Goal: Task Accomplishment & Management: Use online tool/utility

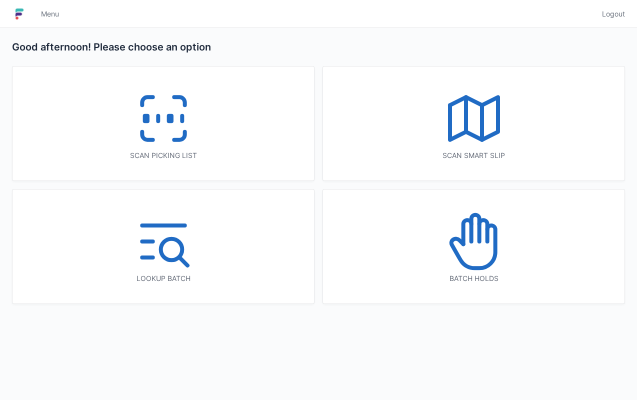
click at [194, 123] on icon at bounding box center [164, 119] width 64 height 64
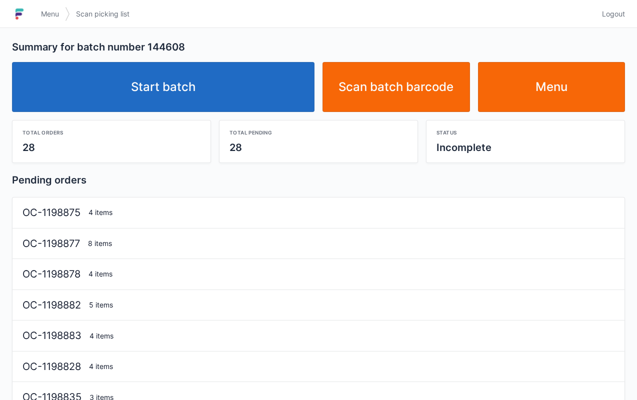
click at [208, 89] on link "Start batch" at bounding box center [163, 87] width 303 height 50
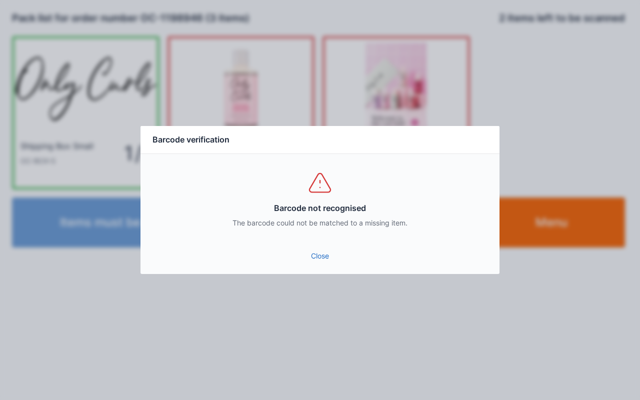
click at [329, 238] on div "Barcode not recognised The barcode could not be matched to a missing item." at bounding box center [320, 199] width 359 height 90
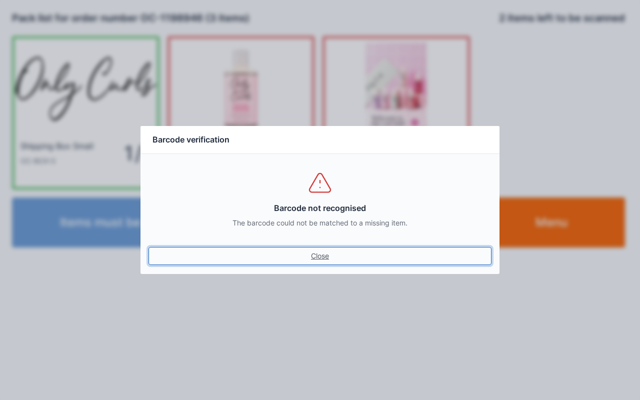
click at [319, 263] on link "Close" at bounding box center [320, 256] width 343 height 18
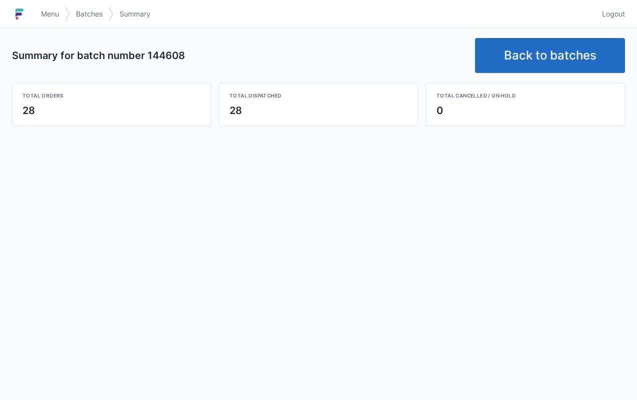
click at [540, 69] on link "Back to batches" at bounding box center [550, 55] width 150 height 35
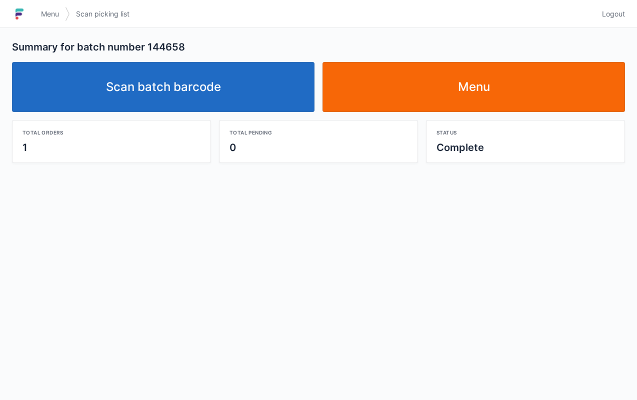
click at [224, 78] on link "Scan batch barcode" at bounding box center [163, 87] width 303 height 50
click at [206, 99] on link "Scan batch barcode" at bounding box center [163, 87] width 303 height 50
click at [470, 92] on link "Menu" at bounding box center [474, 87] width 303 height 50
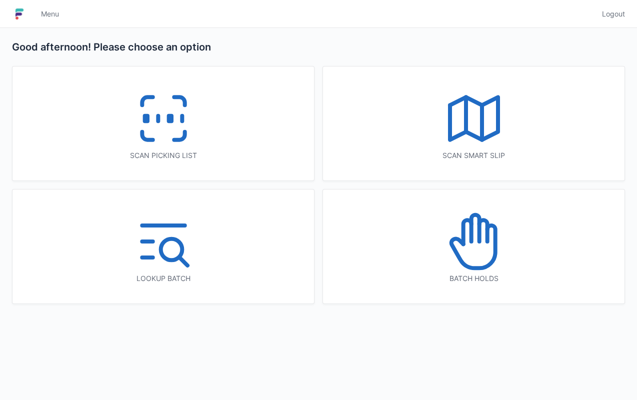
click at [177, 109] on icon at bounding box center [164, 119] width 64 height 64
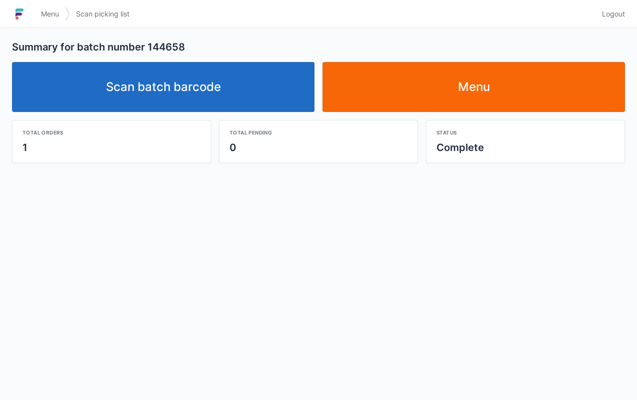
click at [460, 89] on link "Menu" at bounding box center [474, 87] width 303 height 50
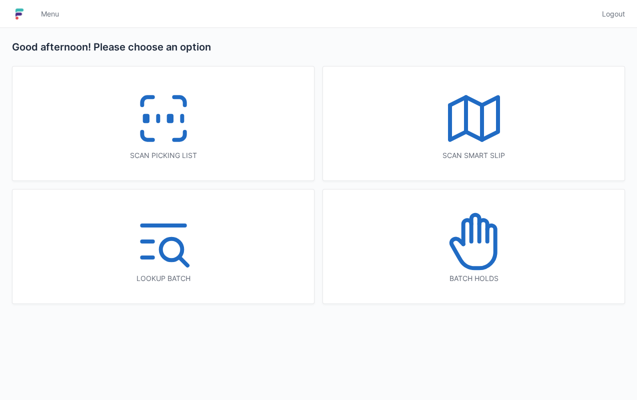
click at [183, 132] on icon at bounding box center [179, 136] width 11 height 8
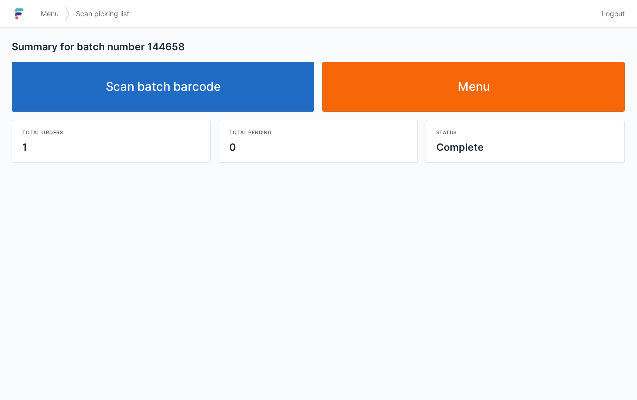
click at [440, 94] on link "Menu" at bounding box center [474, 87] width 303 height 50
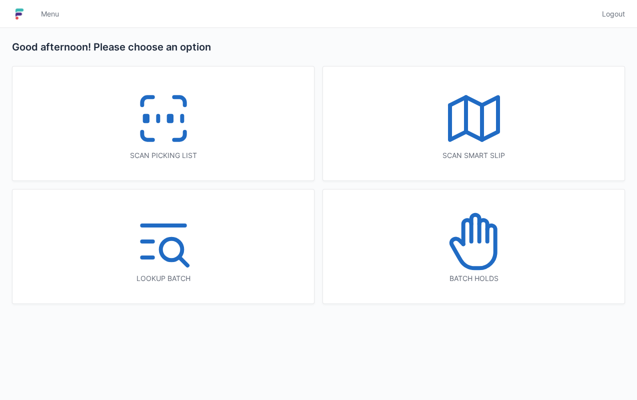
click at [182, 118] on line at bounding box center [182, 119] width 0 height 6
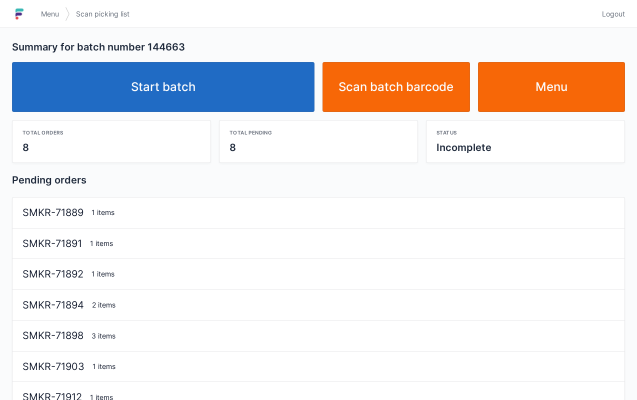
click at [199, 99] on link "Start batch" at bounding box center [163, 87] width 303 height 50
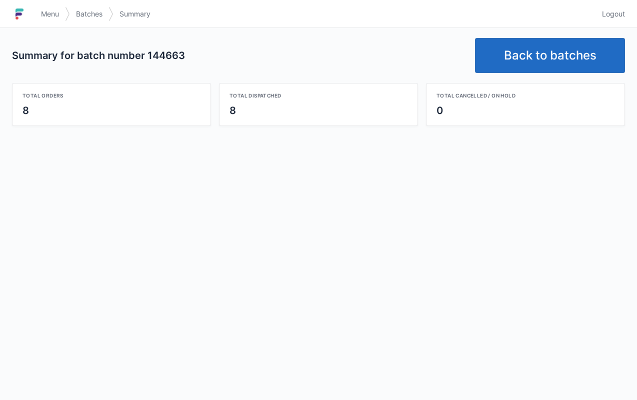
click at [556, 51] on link "Back to batches" at bounding box center [550, 55] width 150 height 35
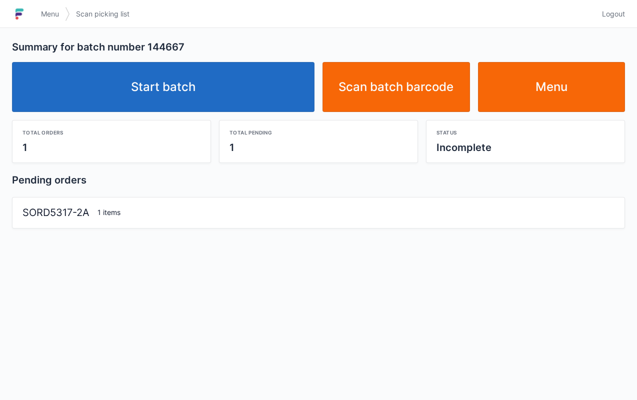
click at [223, 96] on link "Start batch" at bounding box center [163, 87] width 303 height 50
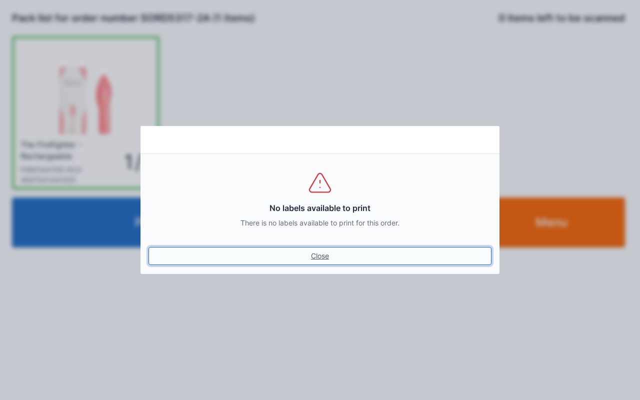
click at [348, 252] on link "Close" at bounding box center [320, 256] width 343 height 18
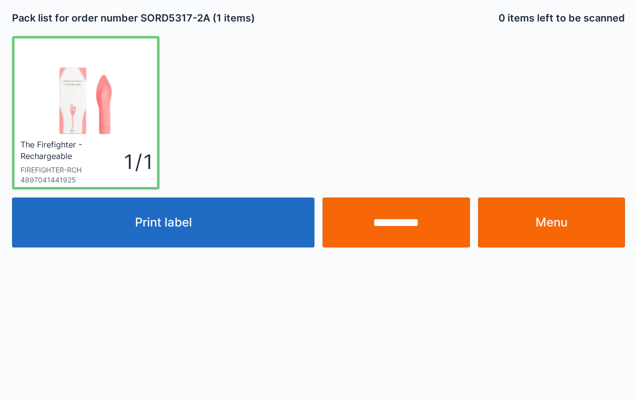
click at [573, 223] on link "Menu" at bounding box center [552, 223] width 148 height 50
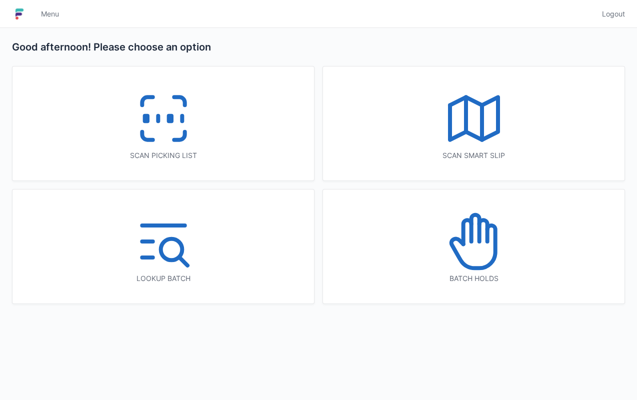
click at [177, 134] on icon at bounding box center [164, 119] width 64 height 64
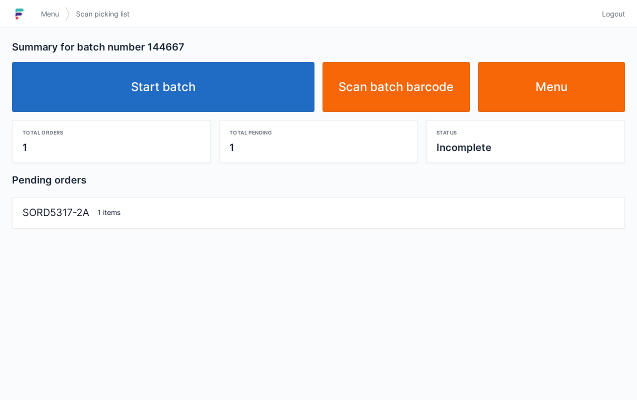
click at [236, 97] on link "Start batch" at bounding box center [163, 87] width 303 height 50
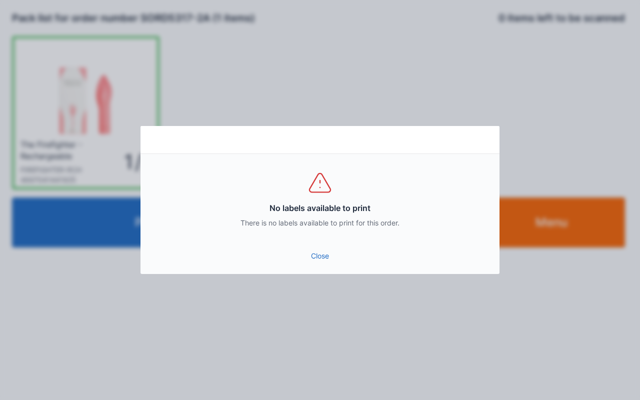
click at [324, 256] on link "Close" at bounding box center [320, 256] width 343 height 18
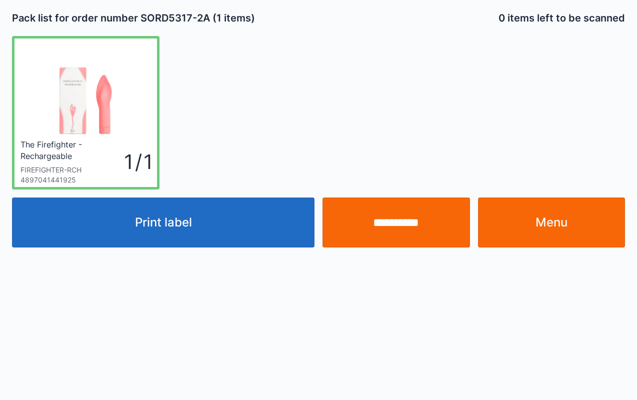
click at [547, 227] on link "Menu" at bounding box center [552, 223] width 148 height 50
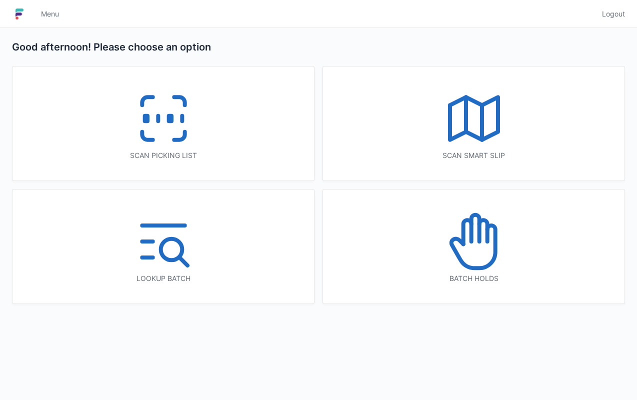
click at [178, 149] on icon at bounding box center [164, 119] width 64 height 64
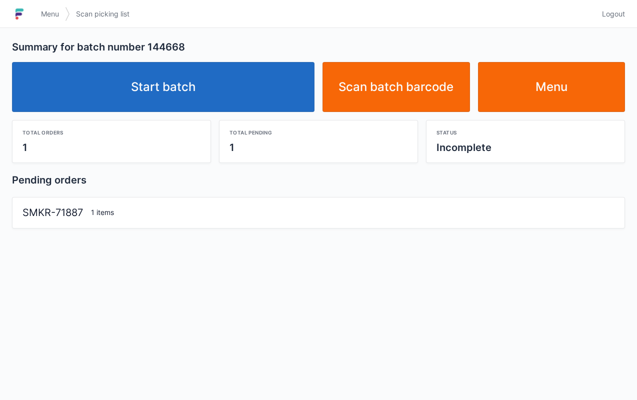
click at [229, 104] on link "Start batch" at bounding box center [163, 87] width 303 height 50
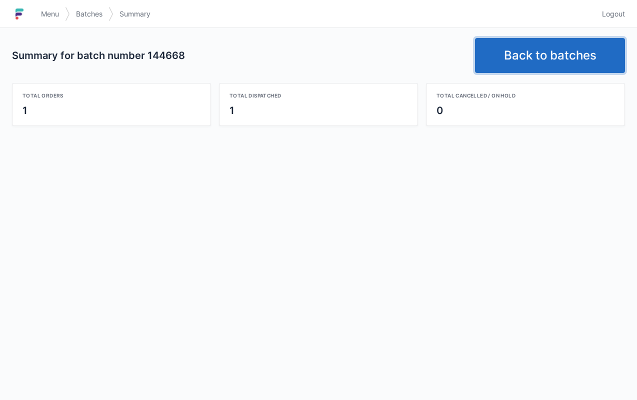
click at [547, 58] on link "Back to batches" at bounding box center [550, 55] width 150 height 35
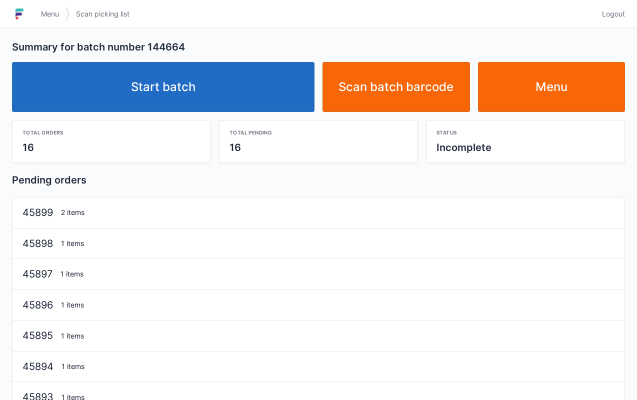
click at [218, 100] on link "Start batch" at bounding box center [163, 87] width 303 height 50
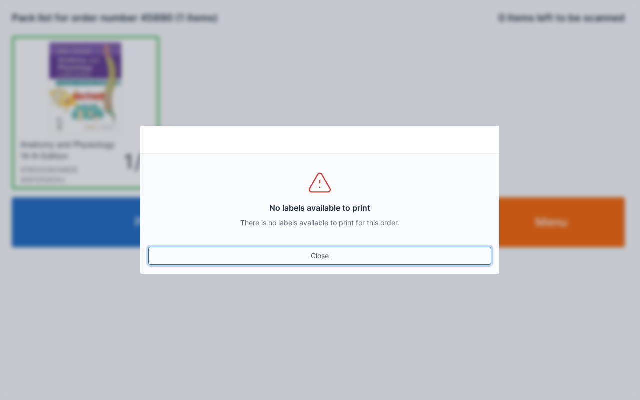
click at [340, 258] on link "Close" at bounding box center [320, 256] width 343 height 18
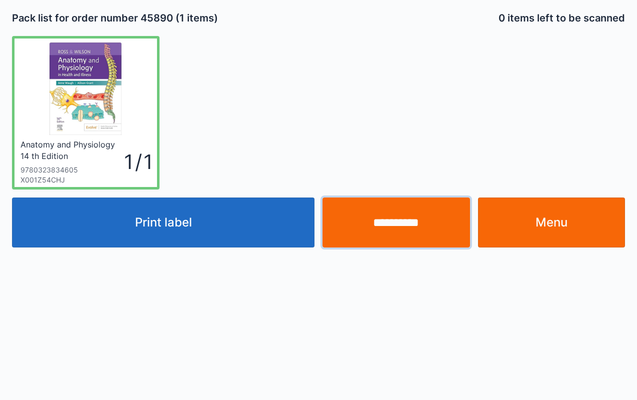
click at [398, 235] on input "**********" at bounding box center [397, 223] width 148 height 50
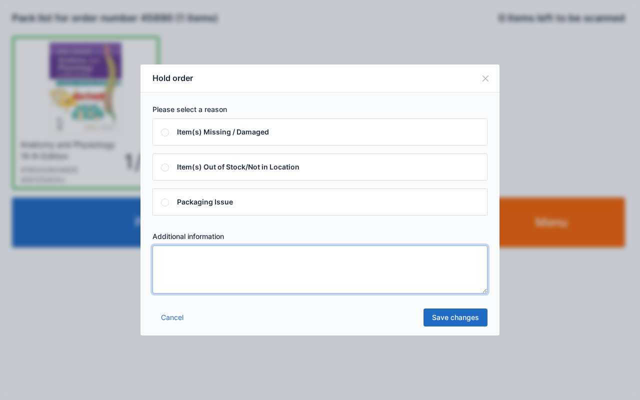
click at [219, 257] on textarea at bounding box center [320, 270] width 335 height 48
type textarea "****"
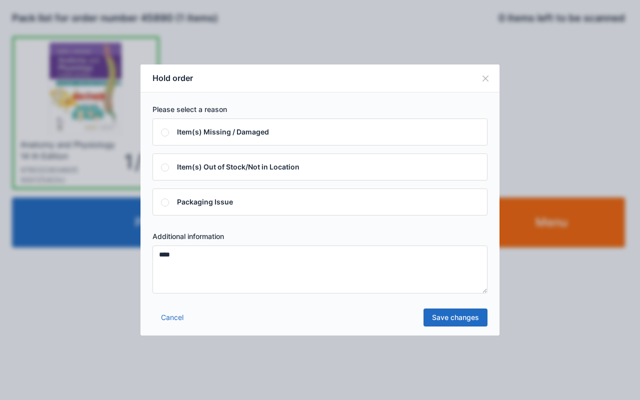
click at [469, 313] on link "Save changes" at bounding box center [456, 318] width 64 height 18
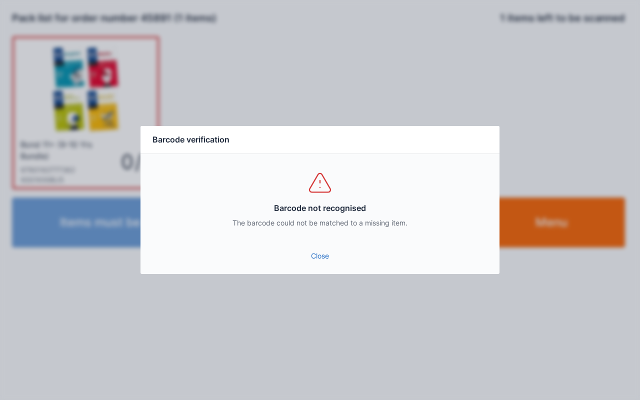
click at [327, 259] on link "Close" at bounding box center [320, 256] width 343 height 18
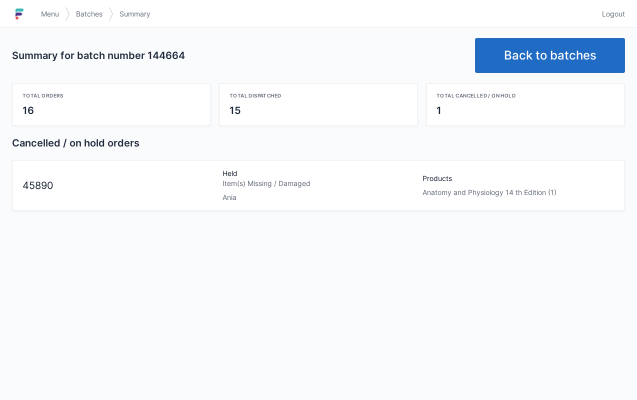
click at [45, 19] on link "Menu" at bounding box center [50, 14] width 30 height 18
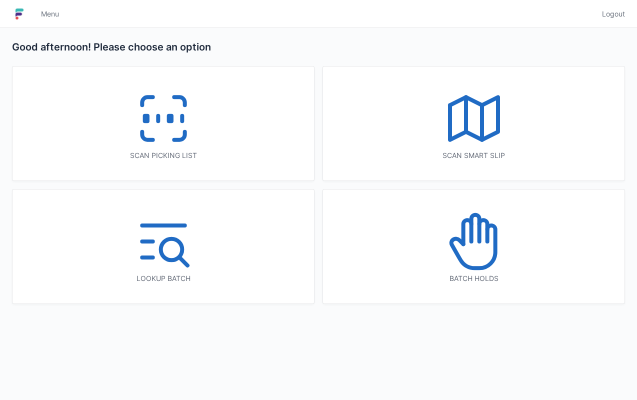
click at [479, 249] on icon at bounding box center [474, 242] width 64 height 64
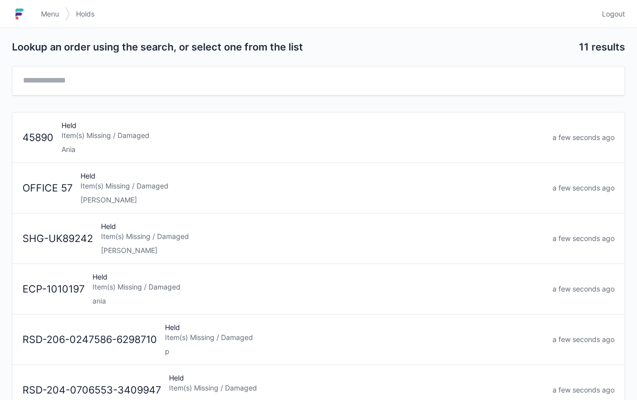
click at [145, 132] on div "Item(s) Missing / Damaged" at bounding box center [303, 136] width 483 height 10
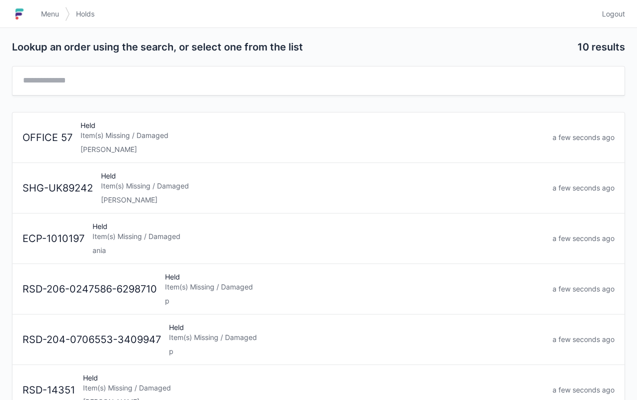
click at [52, 34] on div "Lookup an order using the search, or select one from the list 10 results OFFICE…" at bounding box center [318, 328] width 637 height 600
click at [55, 20] on link "Menu" at bounding box center [50, 14] width 30 height 18
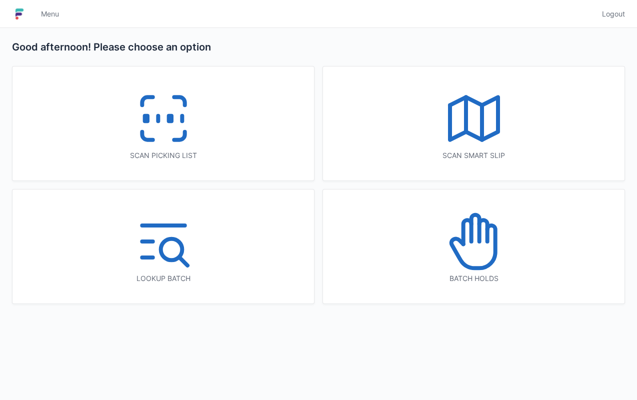
click at [155, 137] on icon at bounding box center [164, 119] width 64 height 64
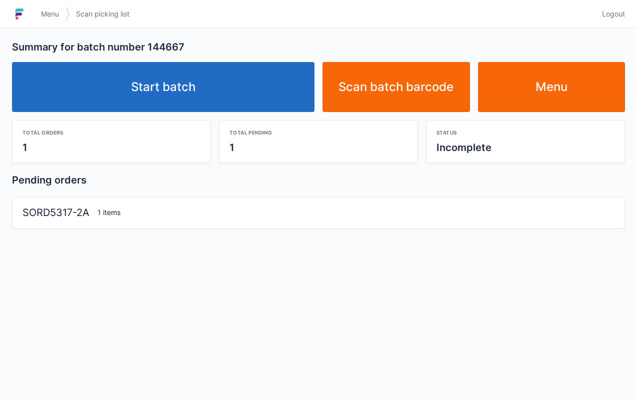
click at [232, 86] on link "Start batch" at bounding box center [163, 87] width 303 height 50
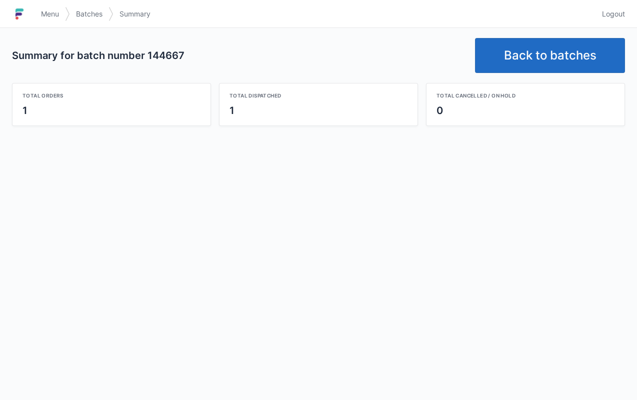
click at [49, 12] on span "Menu" at bounding box center [50, 14] width 18 height 10
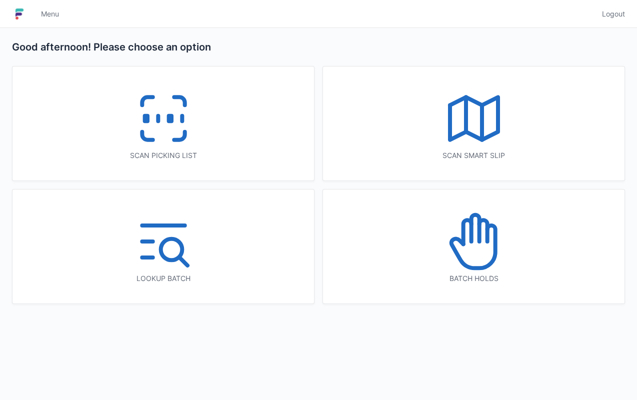
click at [503, 268] on icon at bounding box center [474, 242] width 64 height 64
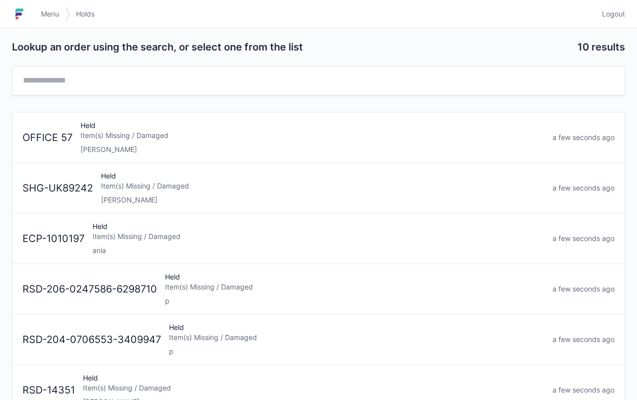
click at [113, 146] on div "[PERSON_NAME]" at bounding box center [313, 150] width 464 height 10
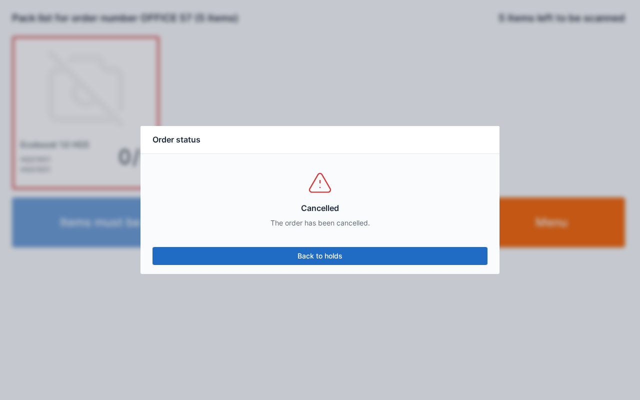
click at [369, 255] on link "Back to holds" at bounding box center [320, 256] width 335 height 18
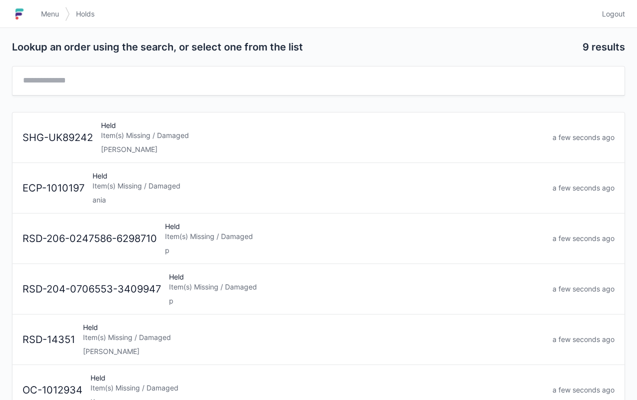
click at [114, 147] on div "[PERSON_NAME]" at bounding box center [323, 150] width 444 height 10
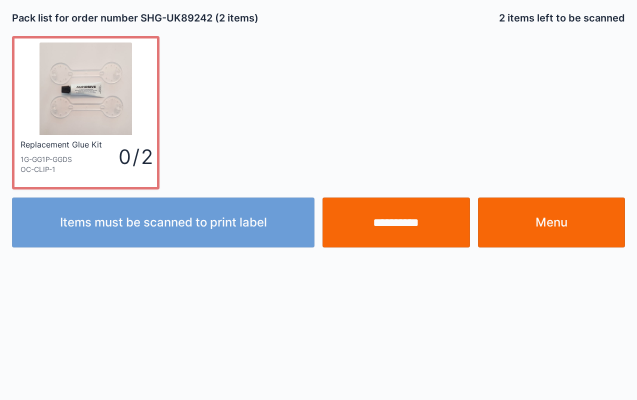
click at [560, 229] on link "Menu" at bounding box center [552, 223] width 148 height 50
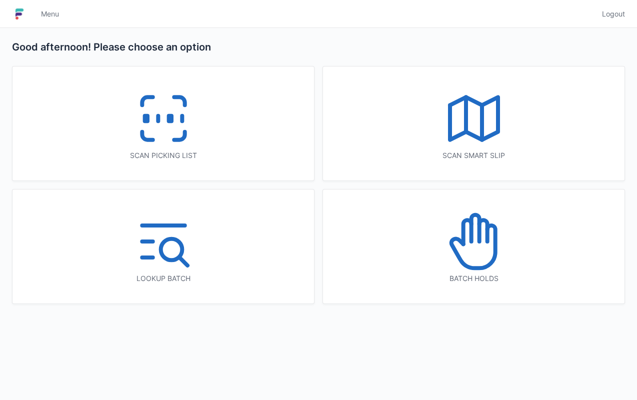
click at [488, 252] on icon at bounding box center [474, 242] width 64 height 64
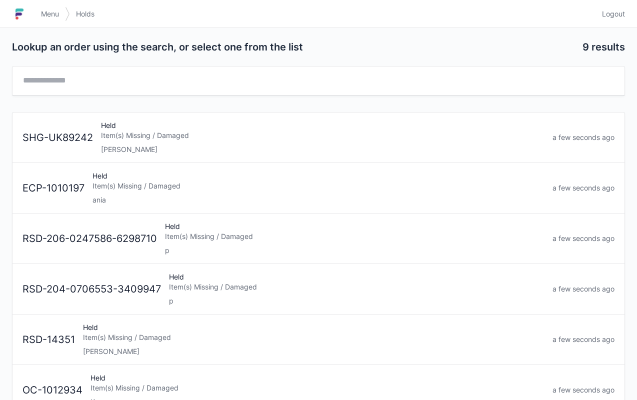
click at [141, 192] on div "Held Item(s) Missing / Damaged ania" at bounding box center [319, 188] width 460 height 34
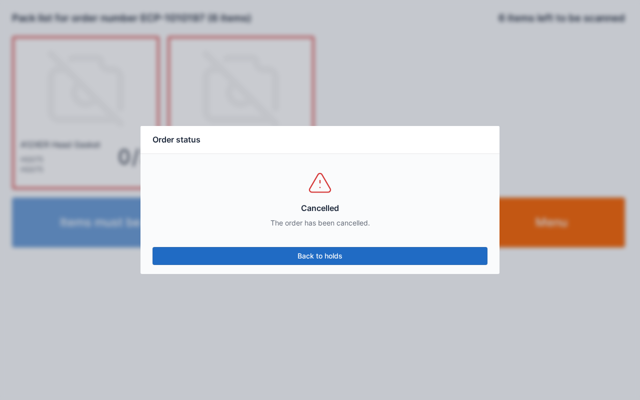
click at [380, 257] on link "Back to holds" at bounding box center [320, 256] width 335 height 18
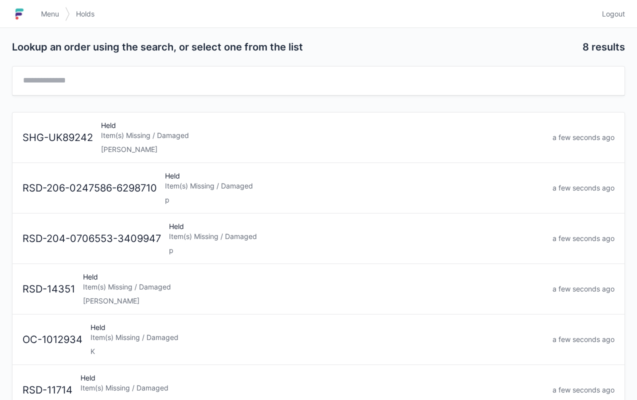
click at [176, 132] on div "Item(s) Missing / Damaged" at bounding box center [323, 136] width 444 height 10
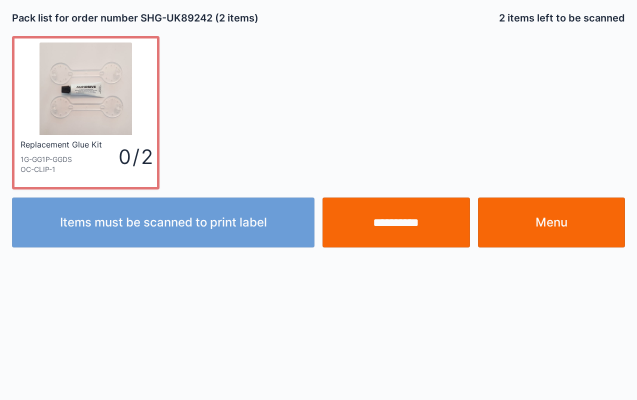
click at [561, 216] on link "Menu" at bounding box center [552, 223] width 148 height 50
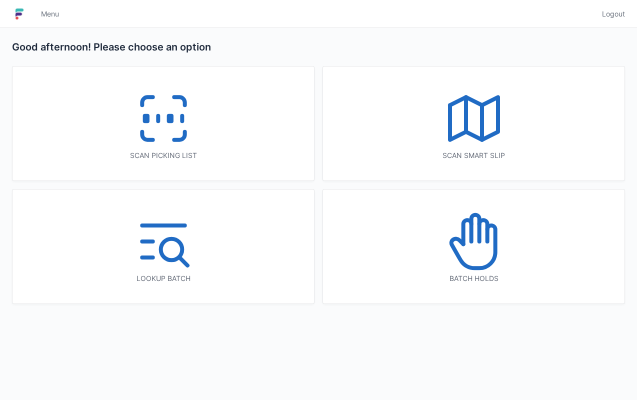
click at [183, 147] on icon at bounding box center [164, 119] width 64 height 64
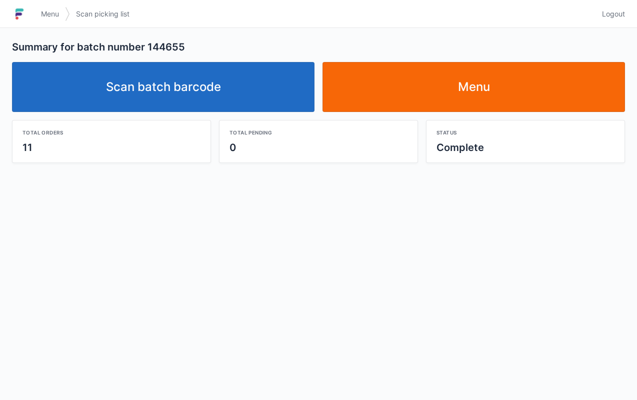
click at [227, 91] on link "Scan batch barcode" at bounding box center [163, 87] width 303 height 50
click at [193, 99] on link "Scan batch barcode" at bounding box center [163, 87] width 303 height 50
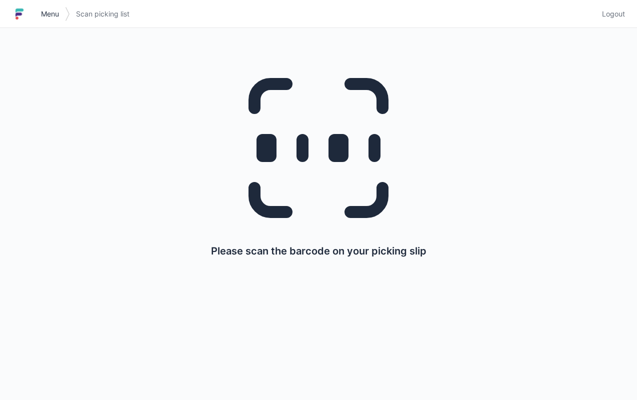
click at [52, 15] on span "Menu" at bounding box center [50, 14] width 18 height 10
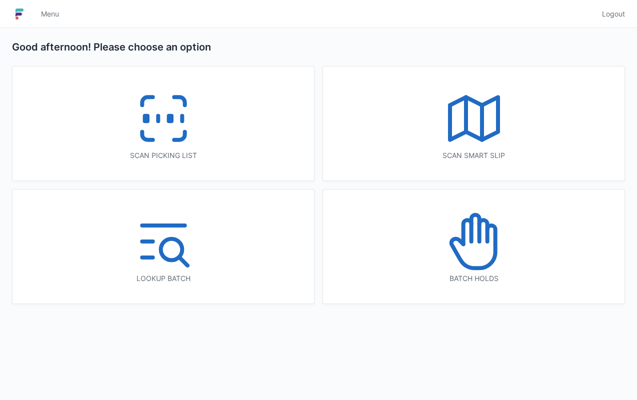
click at [158, 116] on line at bounding box center [158, 119] width 0 height 6
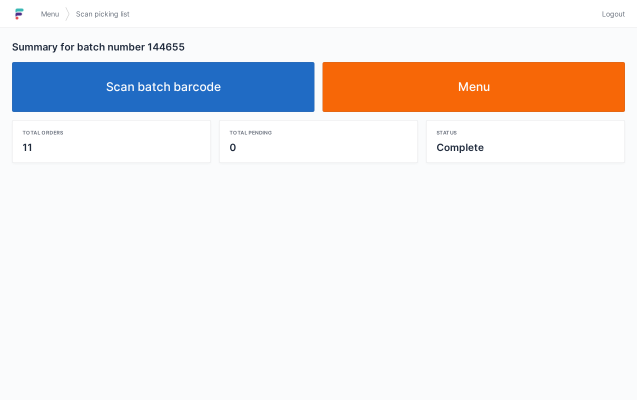
click at [494, 92] on link "Menu" at bounding box center [474, 87] width 303 height 50
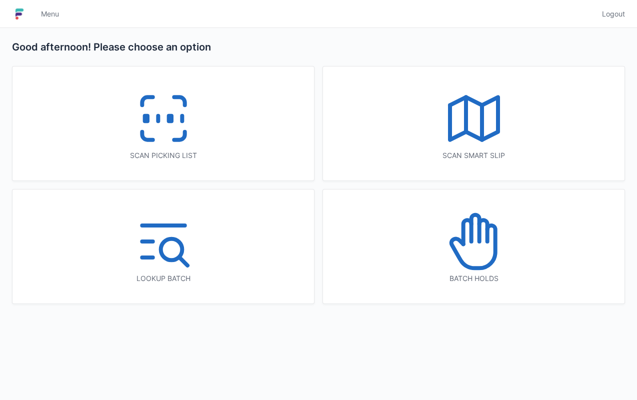
click at [489, 267] on icon at bounding box center [474, 242] width 64 height 64
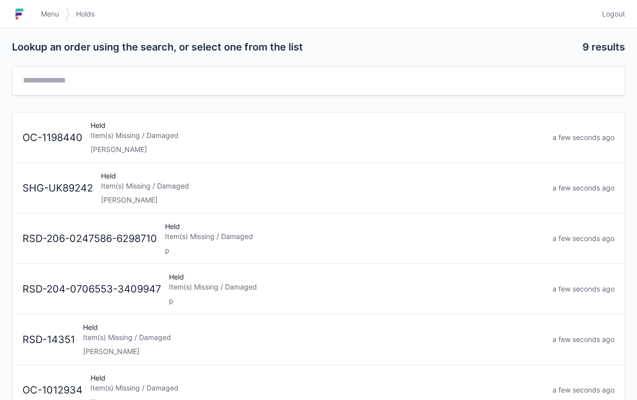
click at [153, 197] on div "[PERSON_NAME]" at bounding box center [323, 200] width 444 height 10
